Goal: Task Accomplishment & Management: Use online tool/utility

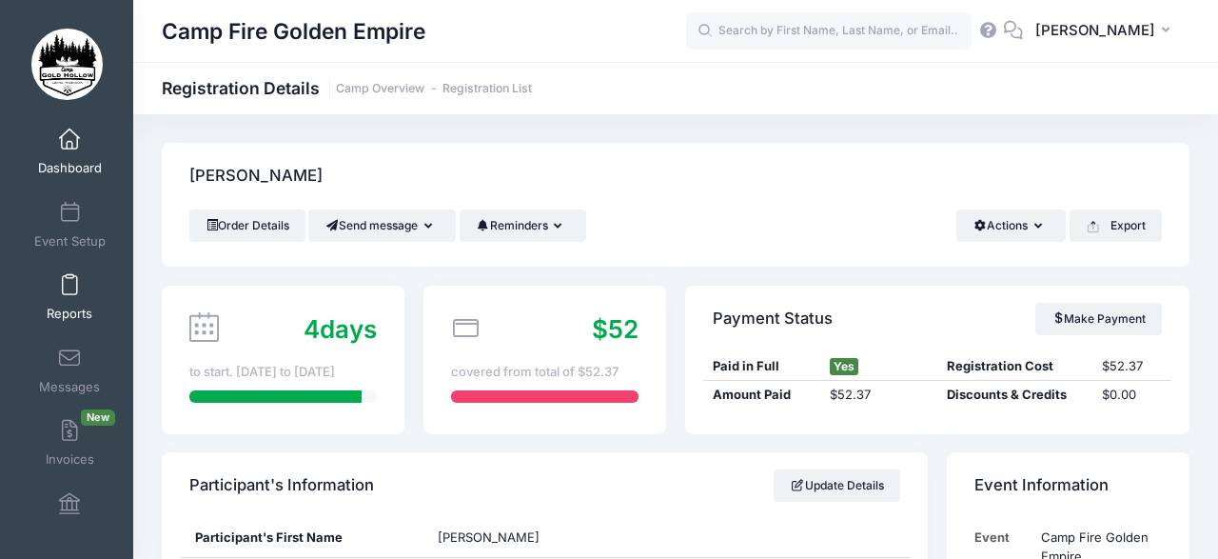
click at [69, 294] on span at bounding box center [69, 285] width 0 height 21
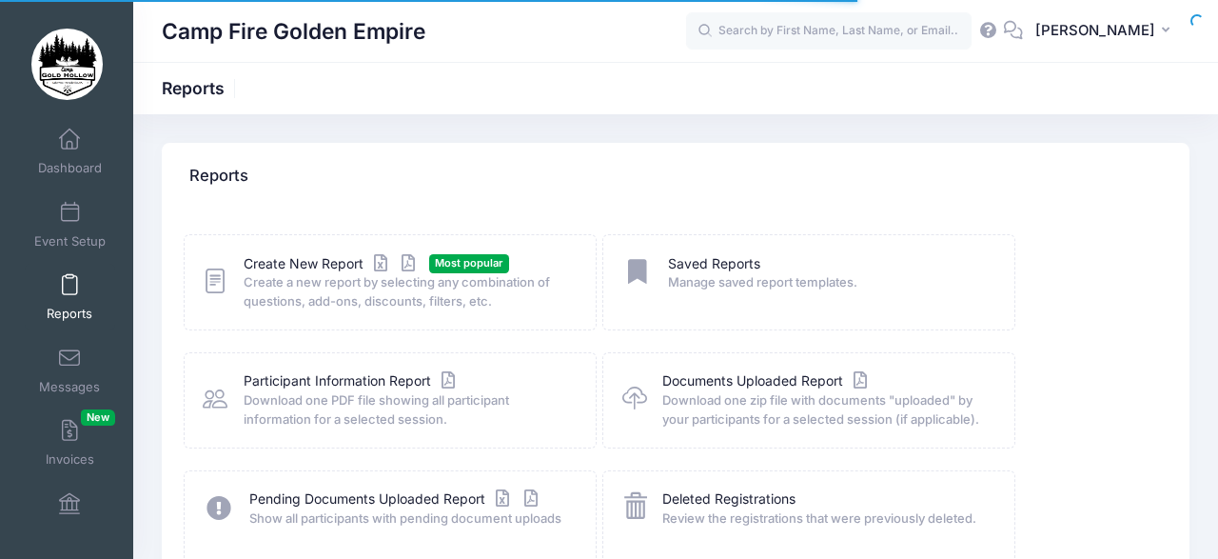
click at [216, 280] on icon at bounding box center [215, 280] width 25 height 29
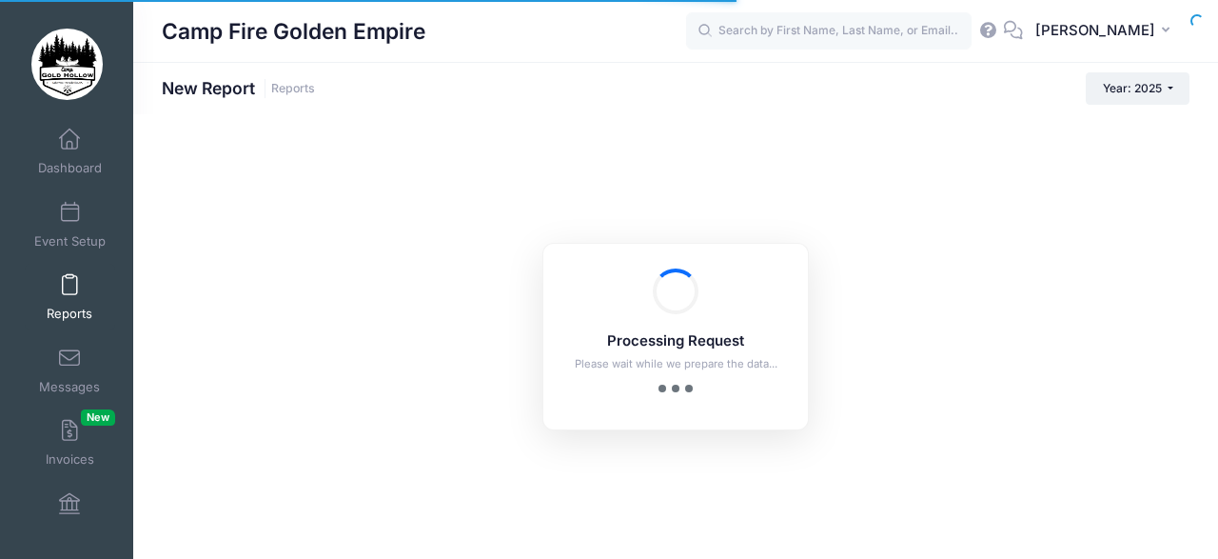
checkbox input "true"
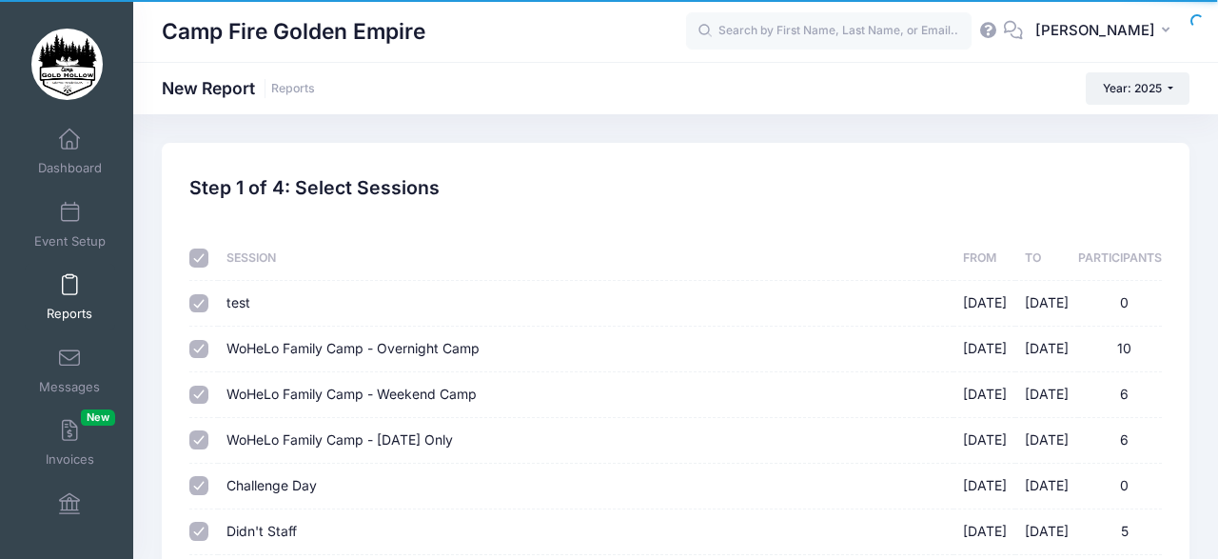
click at [199, 251] on input "checkbox" at bounding box center [198, 257] width 19 height 19
checkbox input "false"
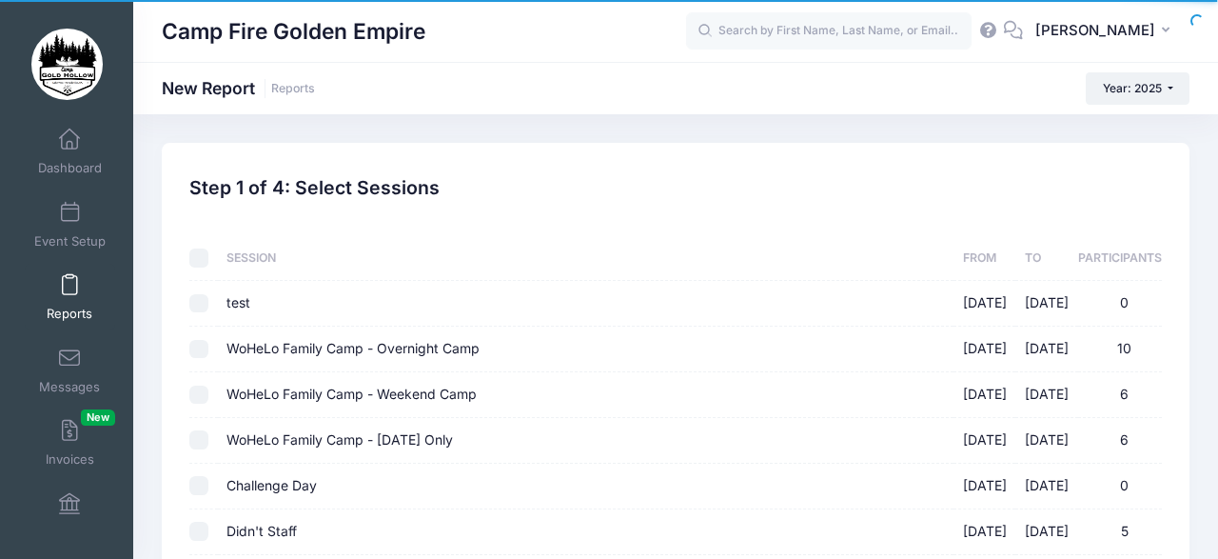
checkbox input "false"
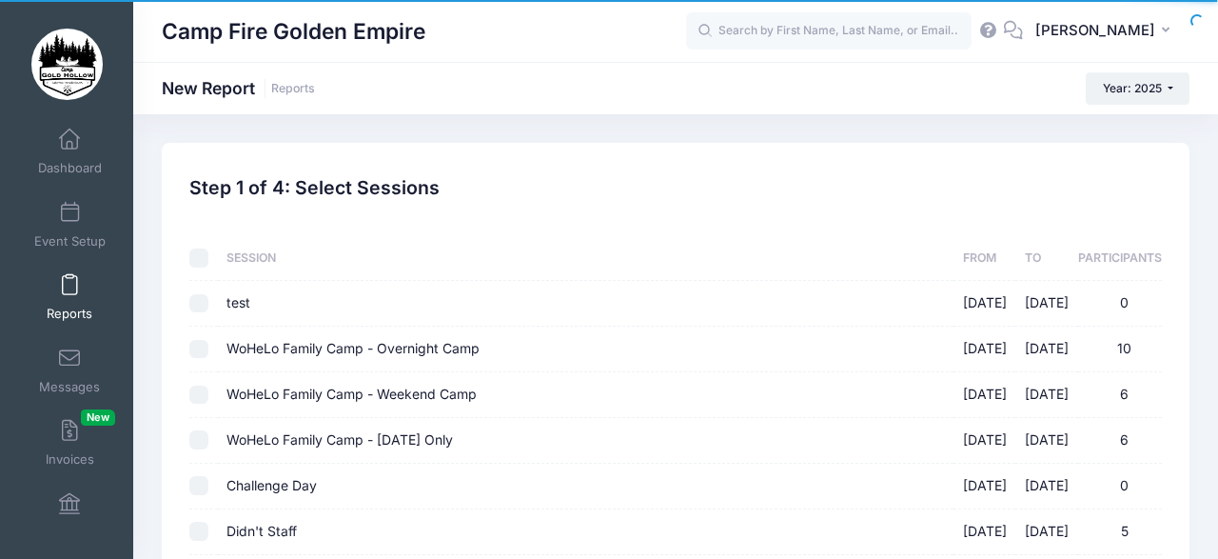
checkbox input "false"
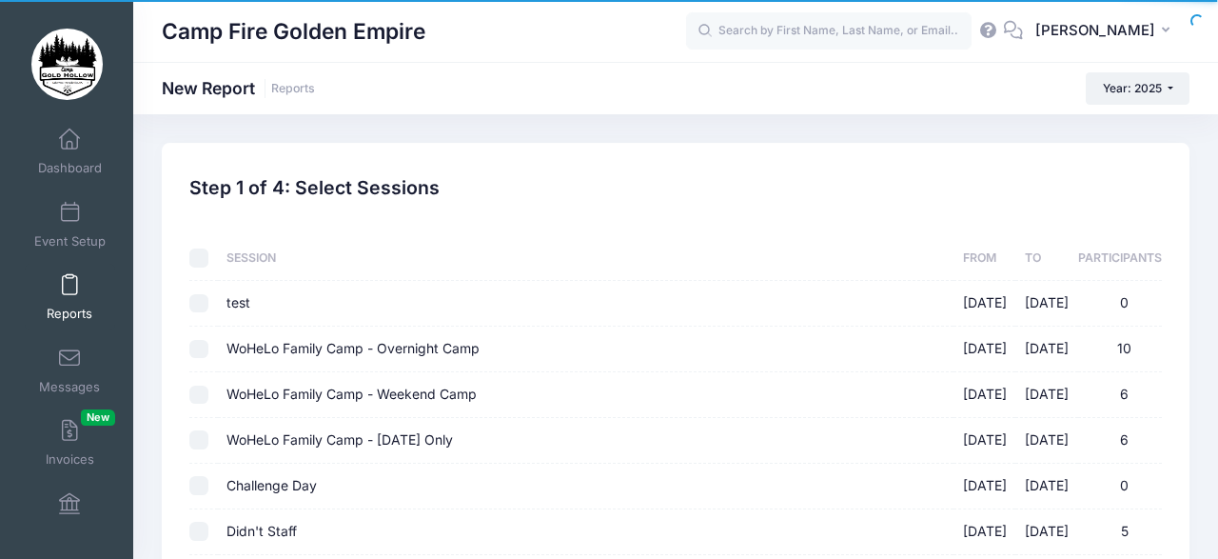
checkbox input "false"
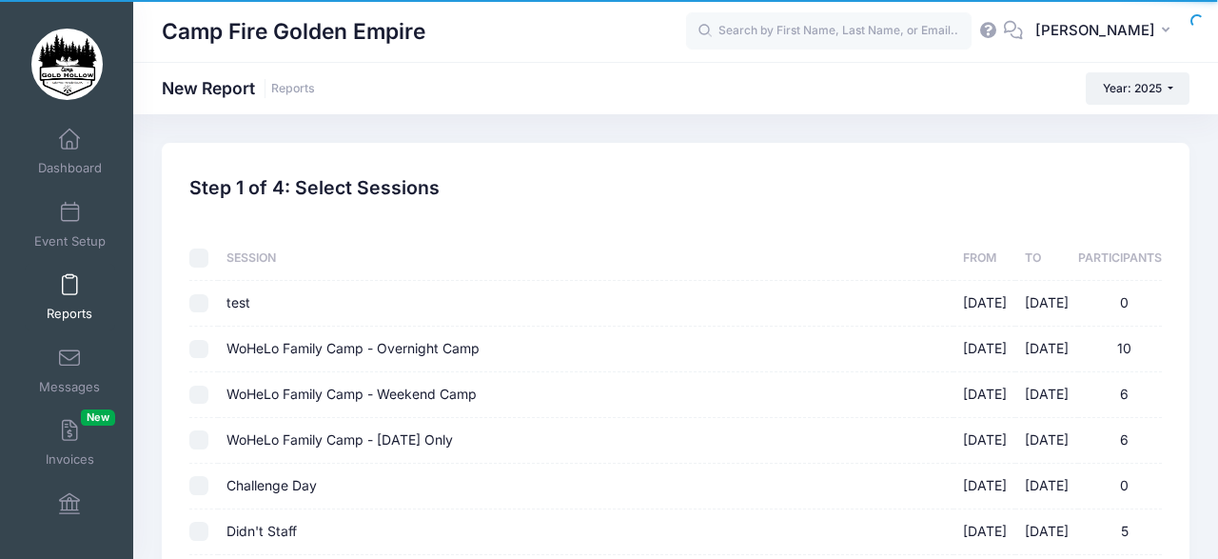
checkbox input "false"
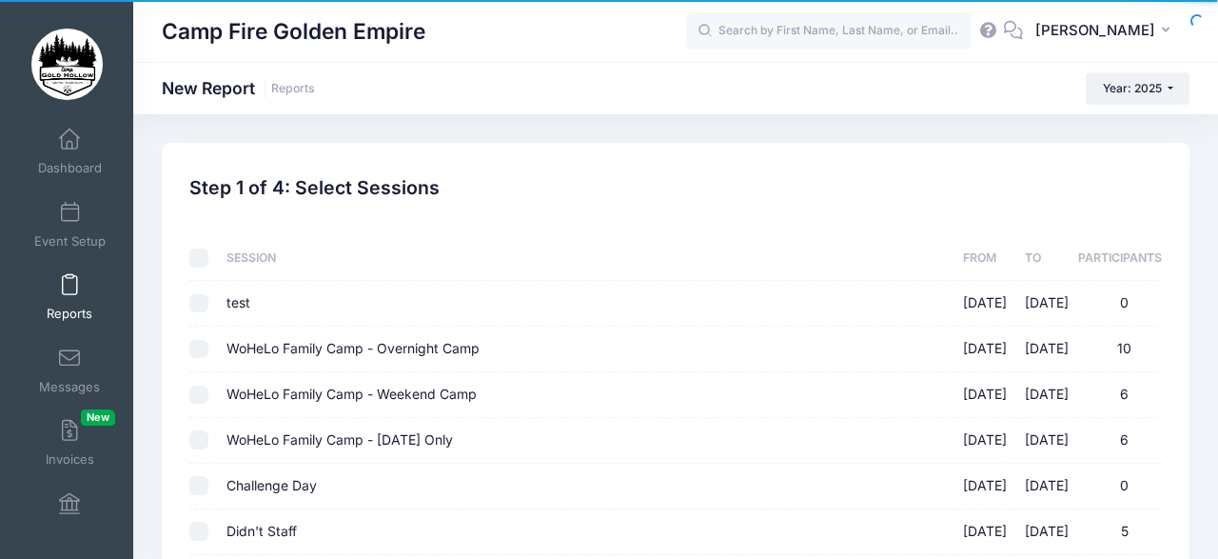
checkbox input "false"
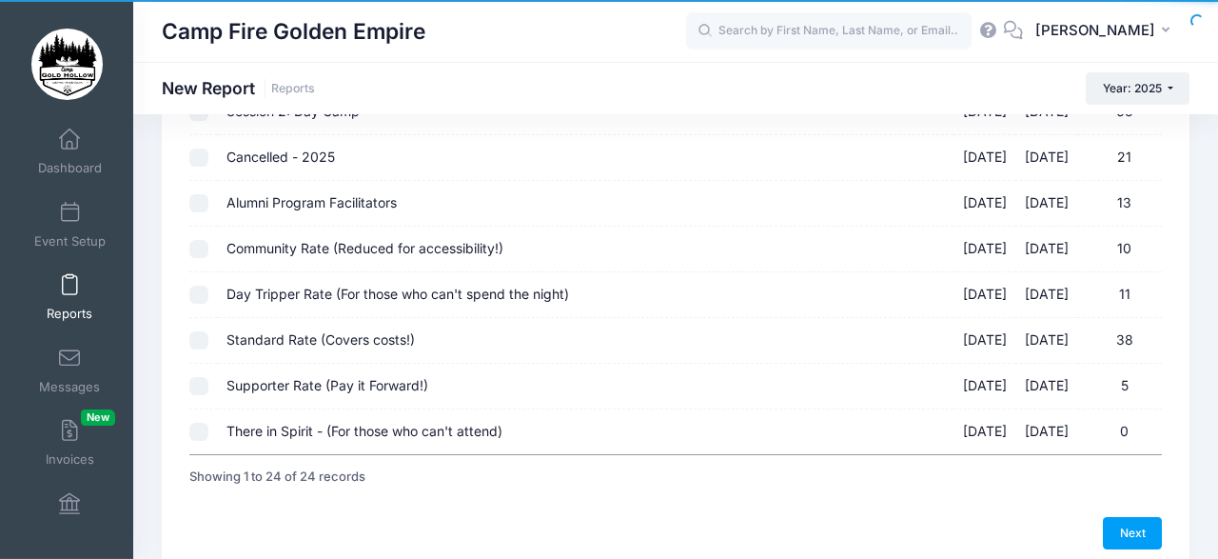
scroll to position [906, 0]
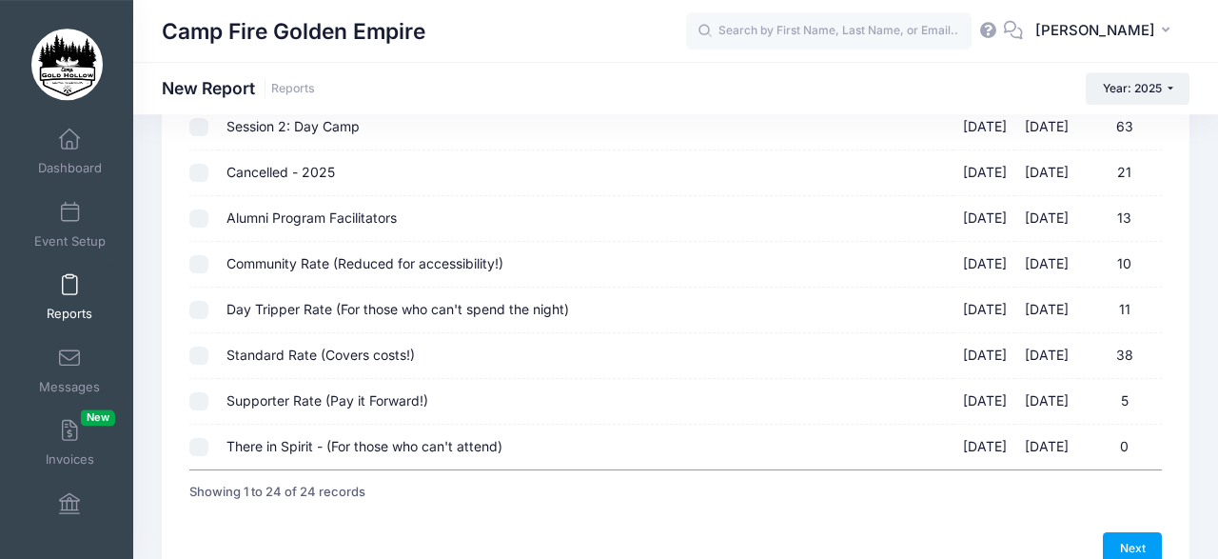
click at [197, 209] on input "Alumni Program Facilitators 09/19/2025 - 09/21/2025 13" at bounding box center [198, 218] width 19 height 19
checkbox input "true"
click at [201, 255] on input "Community Rate (Reduced for accessibility!) 09/19/2025 - 09/21/2025 10" at bounding box center [198, 264] width 19 height 19
checkbox input "true"
click at [203, 349] on input "Standard Rate (Covers costs!) 09/19/2025 - 09/21/2025 38" at bounding box center [198, 355] width 19 height 19
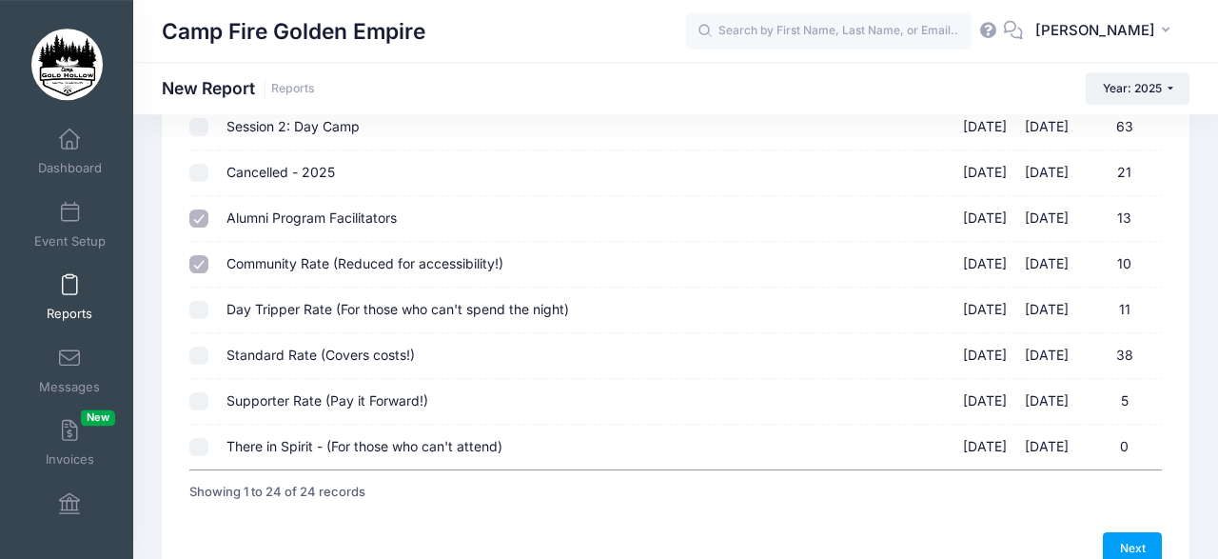
checkbox input "true"
click at [199, 392] on input "Supporter Rate (Pay it Forward!) 09/19/2025 - 09/21/2025 5" at bounding box center [198, 401] width 19 height 19
checkbox input "true"
click at [1129, 532] on link "Next" at bounding box center [1132, 548] width 59 height 32
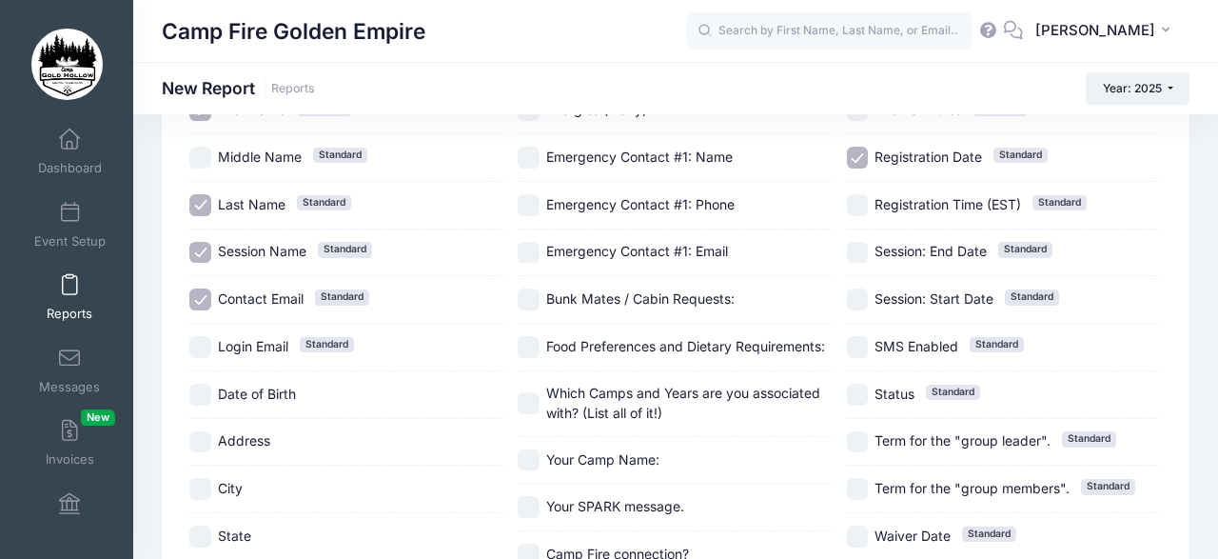
scroll to position [206, 0]
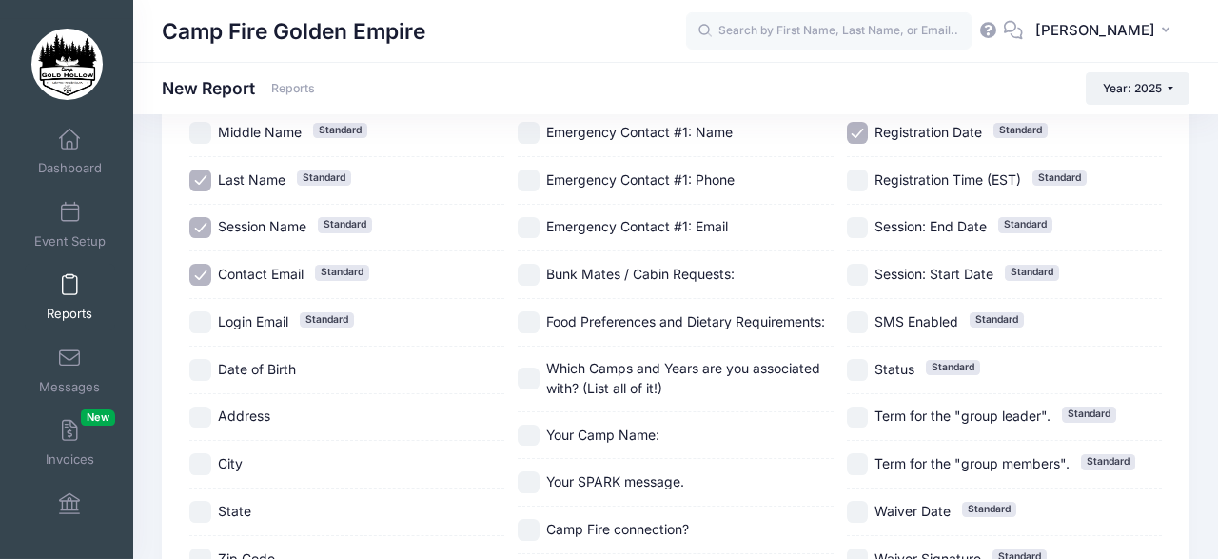
click at [530, 264] on input "Bunk Mates / Cabin Requests:" at bounding box center [529, 275] width 22 height 22
checkbox input "true"
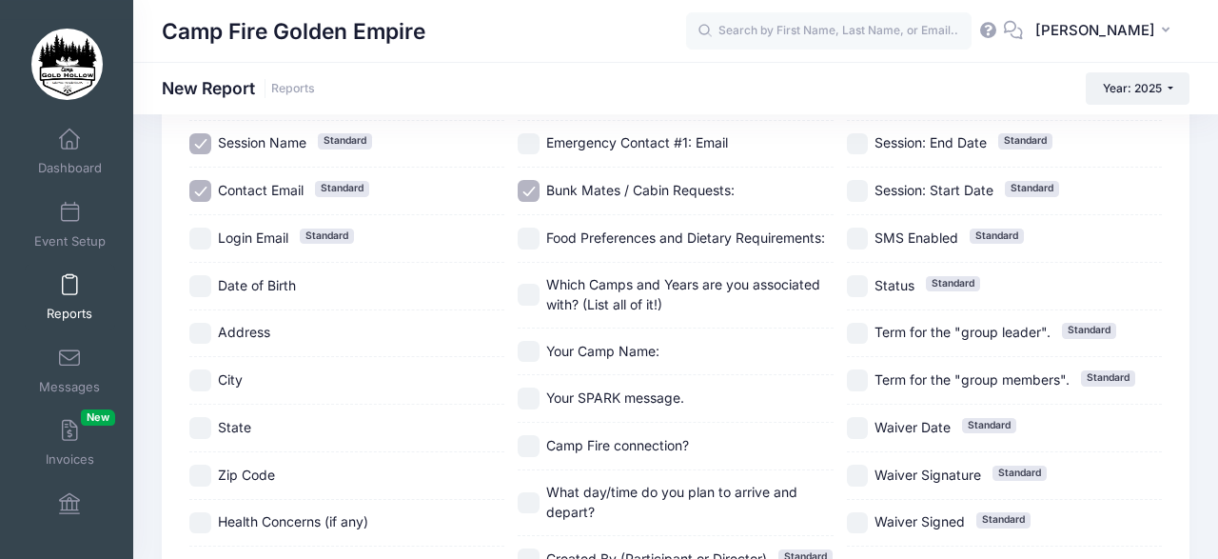
scroll to position [295, 0]
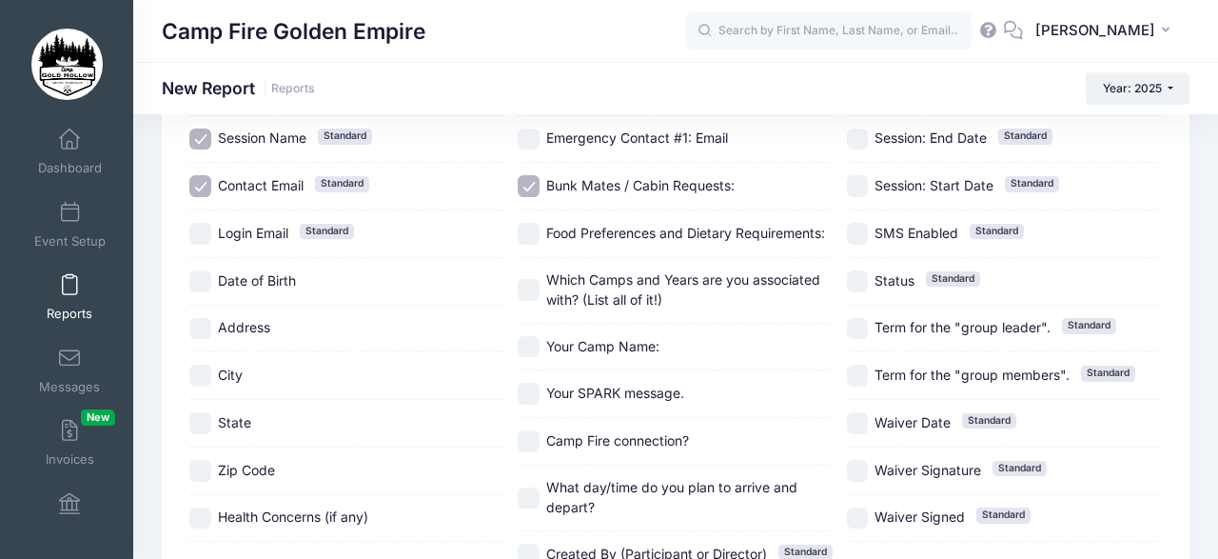
click at [200, 368] on input "City" at bounding box center [200, 375] width 22 height 22
checkbox input "true"
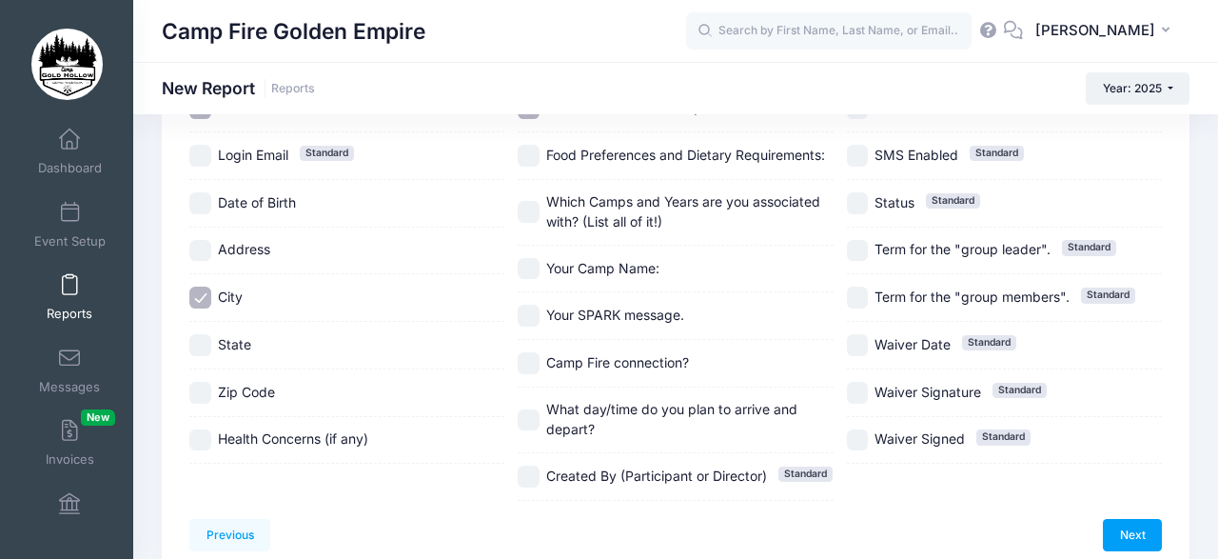
scroll to position [445, 0]
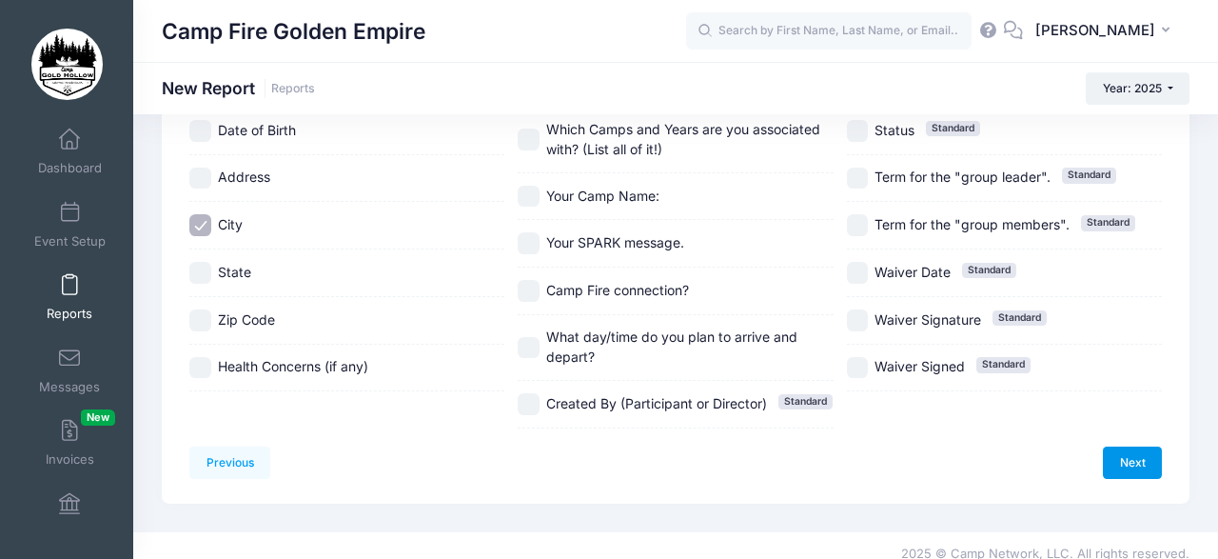
click at [1129, 446] on link "Next" at bounding box center [1132, 462] width 59 height 32
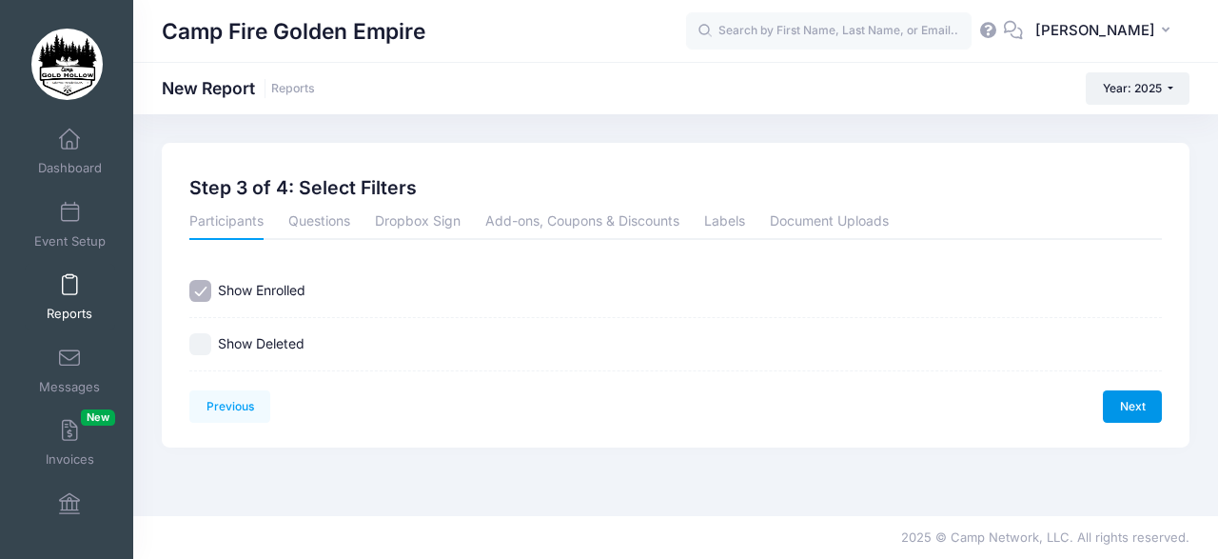
scroll to position [0, 0]
click at [1131, 396] on link "Next" at bounding box center [1132, 406] width 59 height 32
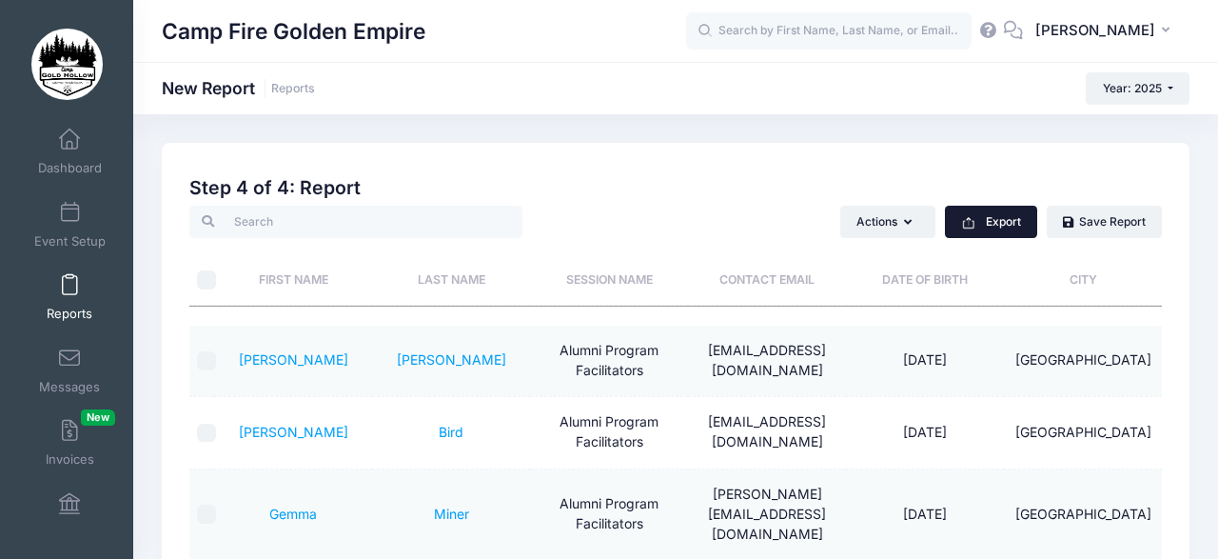
click at [991, 216] on button "Export" at bounding box center [991, 222] width 92 height 32
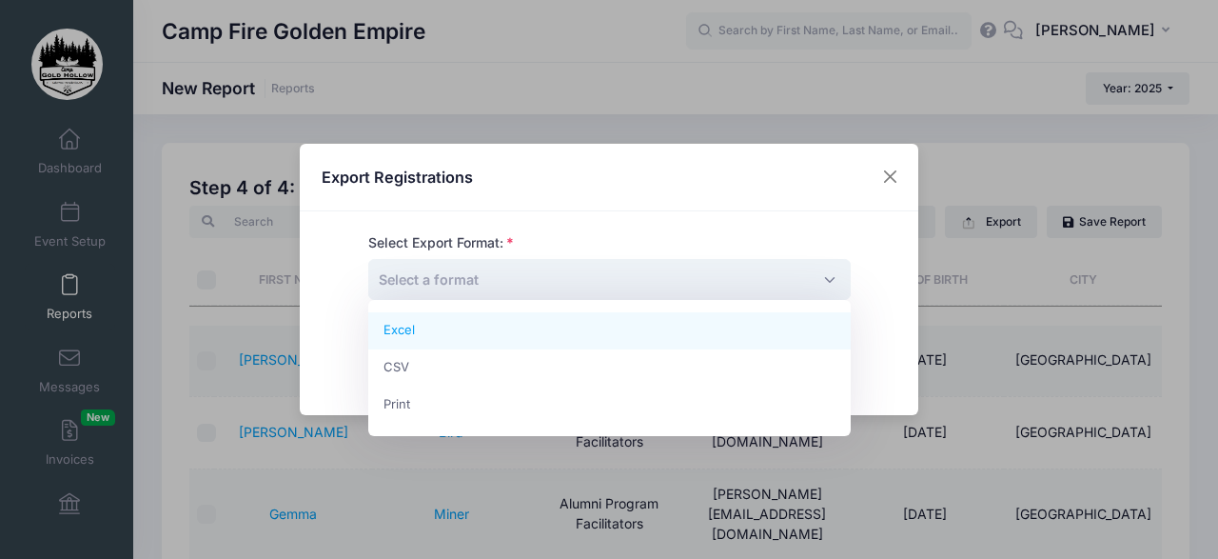
click at [831, 274] on span "Select a format" at bounding box center [609, 279] width 482 height 41
select select "excel"
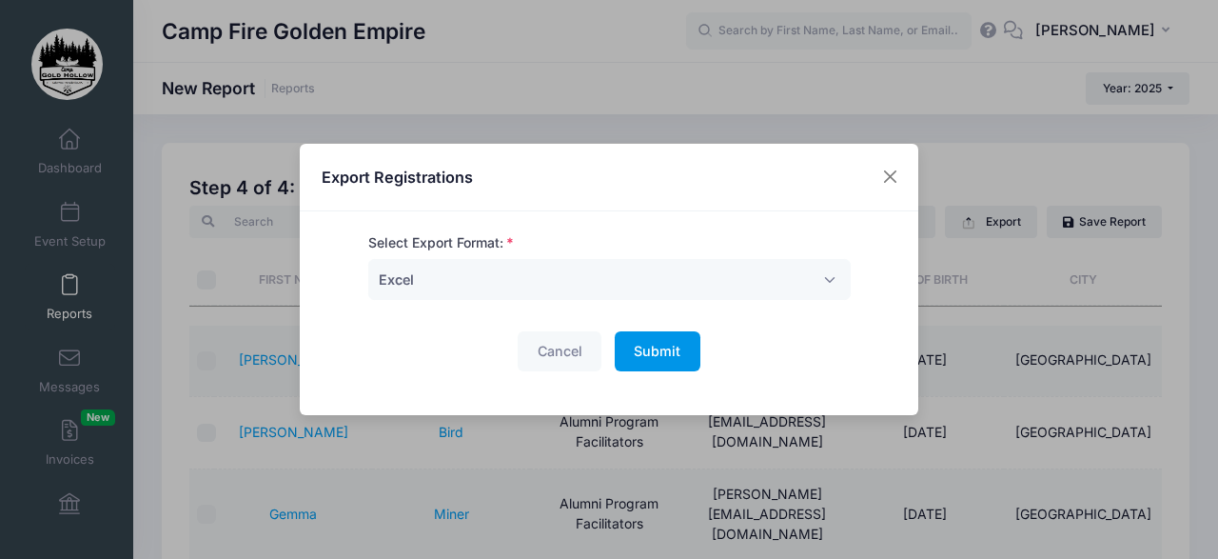
click at [656, 347] on span "Submit" at bounding box center [657, 351] width 47 height 16
